Goal: Task Accomplishment & Management: Complete application form

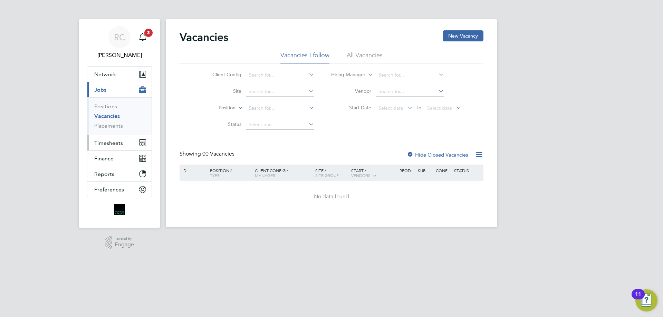
click at [113, 143] on span "Timesheets" at bounding box center [108, 143] width 29 height 7
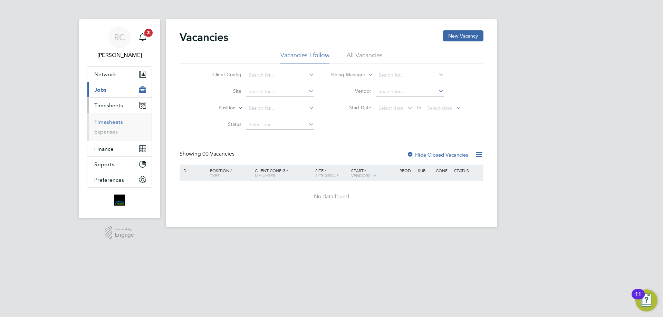
click at [110, 124] on link "Timesheets" at bounding box center [108, 122] width 29 height 7
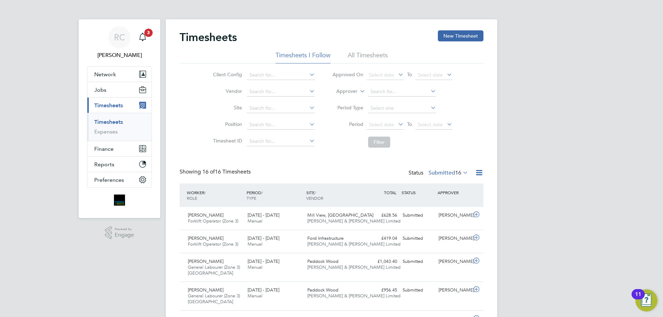
click at [366, 55] on li "All Timesheets" at bounding box center [368, 57] width 40 height 12
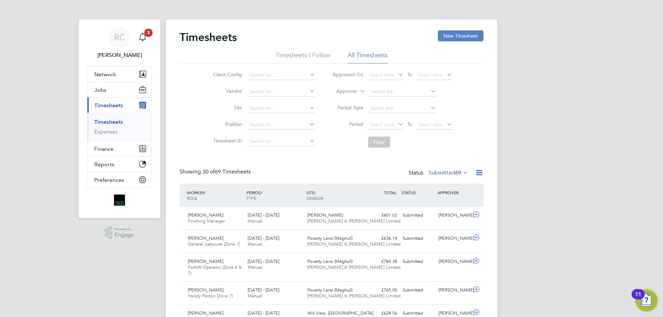
click at [455, 38] on button "New Timesheet" at bounding box center [461, 35] width 46 height 11
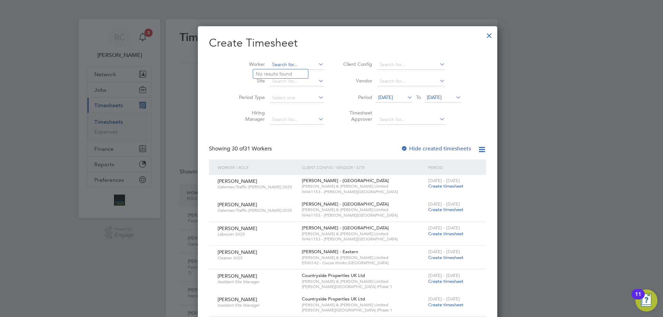
click at [270, 62] on input at bounding box center [297, 65] width 54 height 10
click at [271, 74] on li "Dari usz [PERSON_NAME]" at bounding box center [284, 73] width 63 height 9
type input "[PERSON_NAME]"
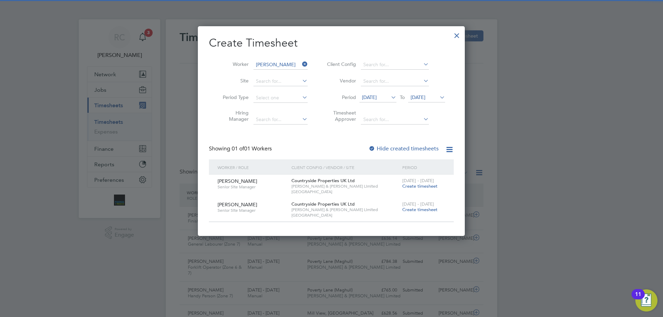
click at [421, 97] on span "[DATE]" at bounding box center [418, 97] width 15 height 6
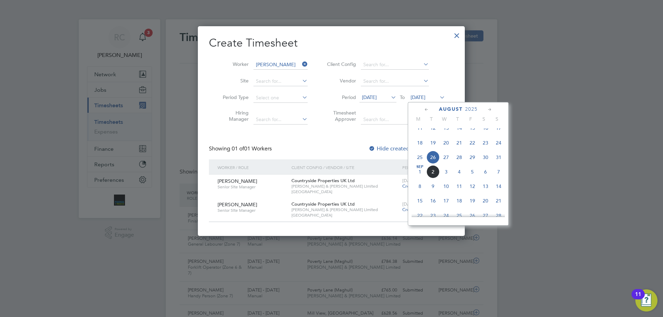
click at [499, 163] on span "31" at bounding box center [498, 157] width 13 height 13
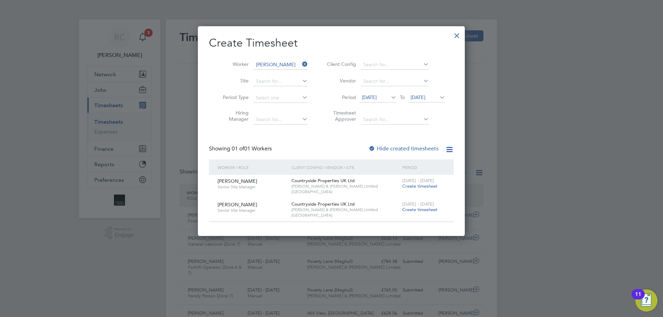
click at [423, 208] on span "Create timesheet" at bounding box center [419, 210] width 35 height 6
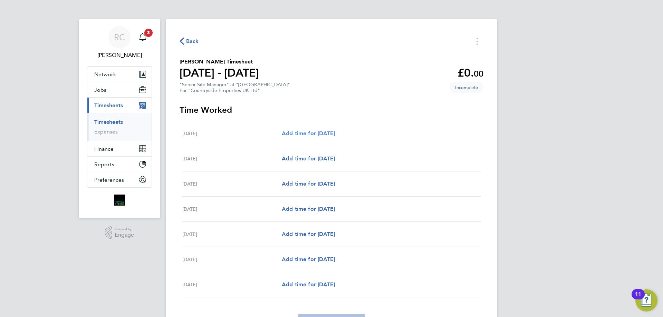
click at [303, 133] on span "Add time for [DATE]" at bounding box center [308, 133] width 53 height 7
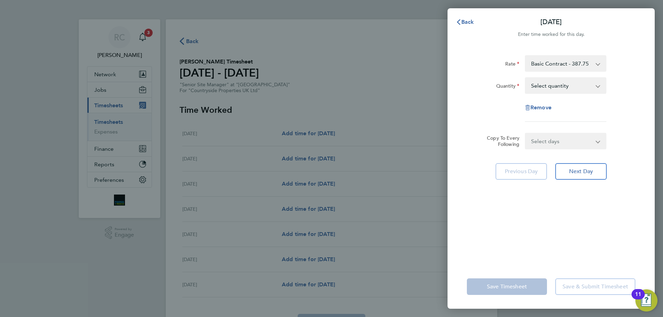
click at [540, 88] on select "Select quantity 0.5 1" at bounding box center [562, 85] width 72 height 15
select select "1"
click at [526, 78] on select "Select quantity 0.5 1" at bounding box center [562, 85] width 72 height 15
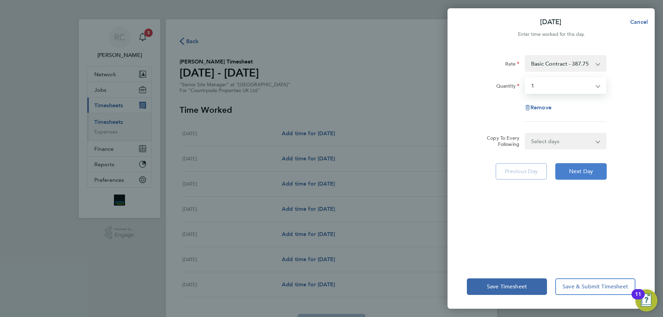
click at [581, 173] on span "Next Day" at bounding box center [581, 171] width 24 height 7
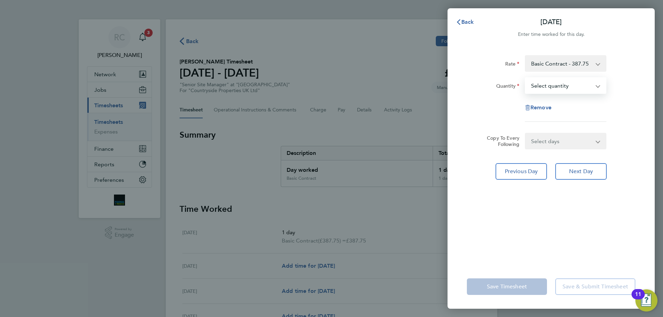
click at [559, 89] on select "Select quantity 0.5 1" at bounding box center [562, 85] width 72 height 15
select select "1"
click at [526, 78] on select "Select quantity 0.5 1" at bounding box center [562, 85] width 72 height 15
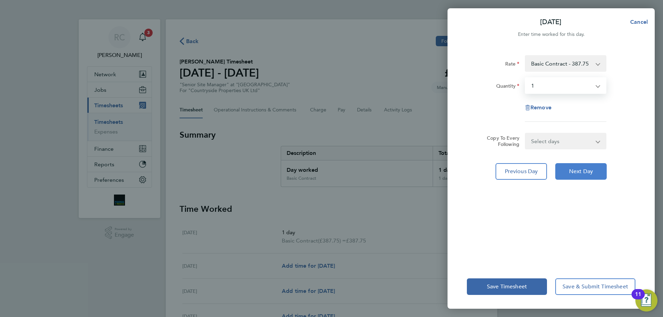
click at [580, 173] on span "Next Day" at bounding box center [581, 171] width 24 height 7
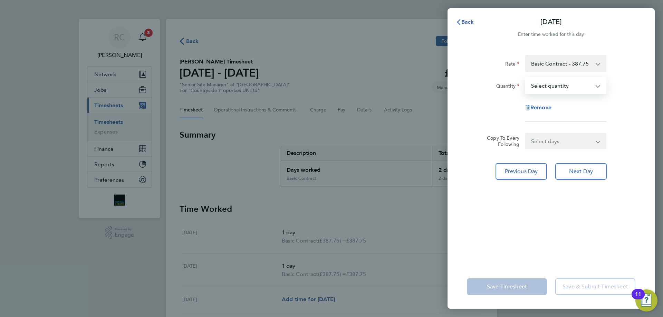
click at [552, 88] on select "Select quantity 0.5 1" at bounding box center [562, 85] width 72 height 15
select select "1"
click at [526, 78] on select "Select quantity 0.5 1" at bounding box center [562, 85] width 72 height 15
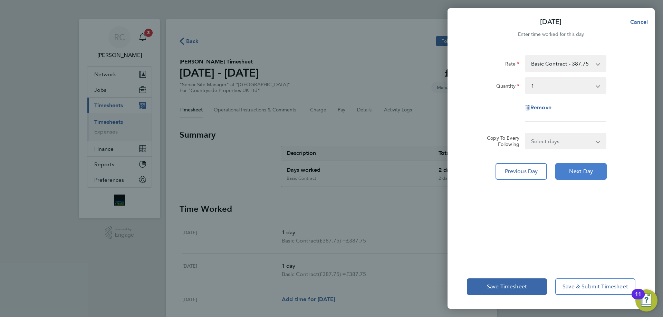
click at [577, 170] on span "Next Day" at bounding box center [581, 171] width 24 height 7
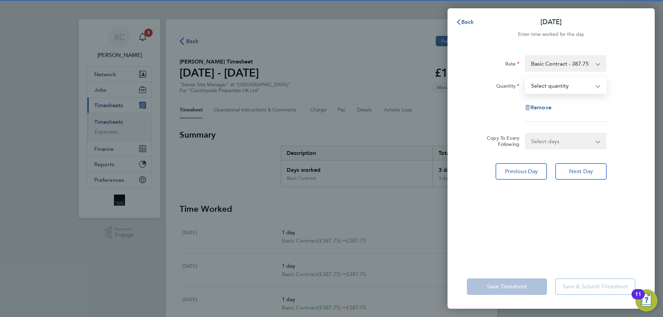
click at [540, 87] on select "Select quantity 0.5 1" at bounding box center [562, 85] width 72 height 15
select select "1"
click at [526, 78] on select "Select quantity 0.5 1" at bounding box center [562, 85] width 72 height 15
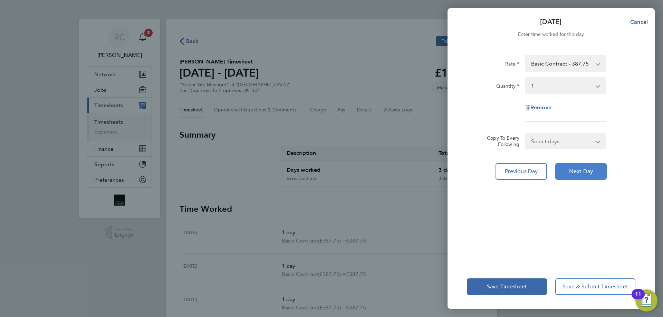
drag, startPoint x: 579, startPoint y: 168, endPoint x: 574, endPoint y: 151, distance: 18.2
click at [579, 168] on button "Next Day" at bounding box center [580, 171] width 51 height 17
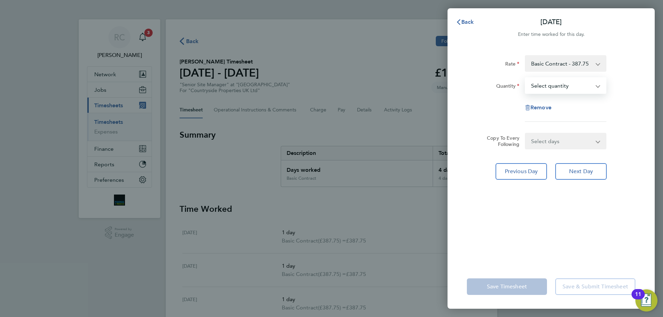
click at [548, 88] on select "Select quantity 0.5 1" at bounding box center [562, 85] width 72 height 15
select select "1"
click at [526, 78] on select "Select quantity 0.5 1" at bounding box center [562, 85] width 72 height 15
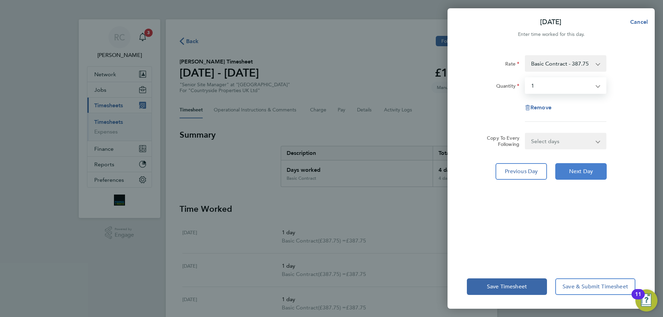
click at [582, 171] on span "Next Day" at bounding box center [581, 171] width 24 height 7
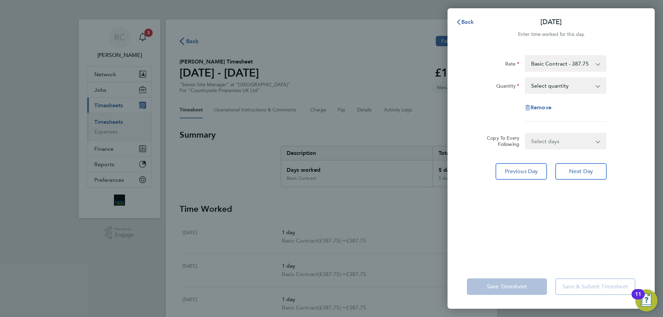
click at [535, 221] on div "Rate Basic Contract - 387.75 Quantity Select quantity 0.5 1 Remove Copy To Ever…" at bounding box center [550, 156] width 207 height 218
click at [464, 20] on span "Back" at bounding box center [467, 22] width 13 height 7
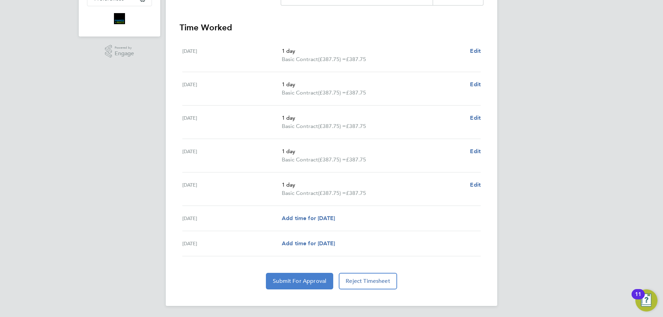
click at [314, 282] on span "Submit For Approval" at bounding box center [300, 281] width 54 height 7
